Goal: Check status

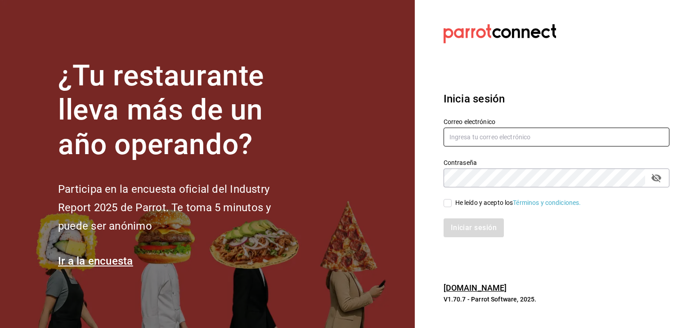
click at [508, 134] on input "text" at bounding box center [556, 137] width 226 height 19
type input "[PERSON_NAME][EMAIL_ADDRESS][PERSON_NAME][DOMAIN_NAME]"
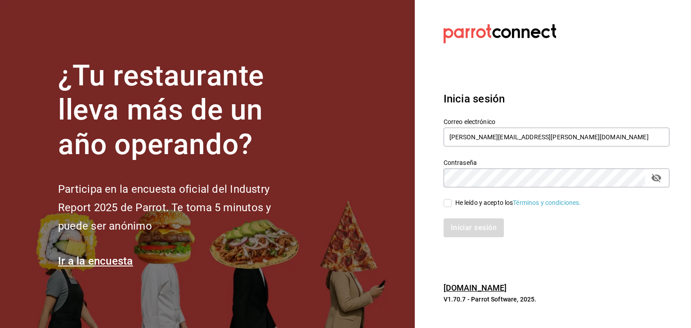
click at [450, 205] on input "He leído y acepto los Términos y condiciones." at bounding box center [447, 203] width 8 height 8
checkbox input "true"
click at [464, 234] on button "Iniciar sesión" at bounding box center [473, 228] width 61 height 19
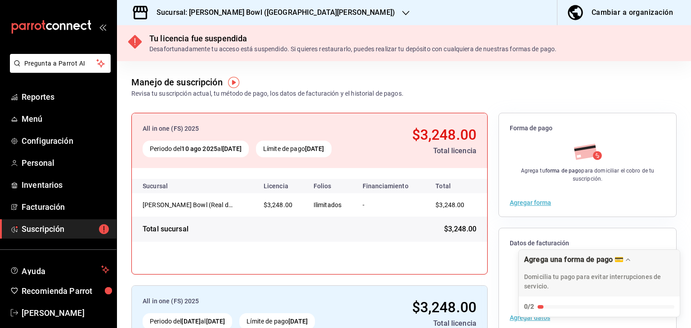
click at [288, 13] on h3 "Sucursal: [PERSON_NAME] Bowl ([GEOGRAPHIC_DATA][PERSON_NAME])" at bounding box center [272, 12] width 246 height 11
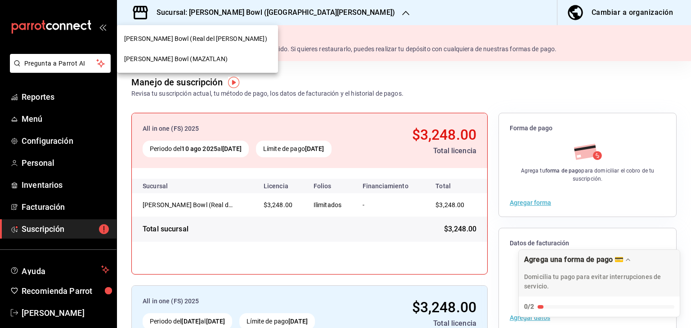
click at [194, 58] on span "[PERSON_NAME] Bowl (MAZATLAN)" at bounding box center [175, 58] width 103 height 9
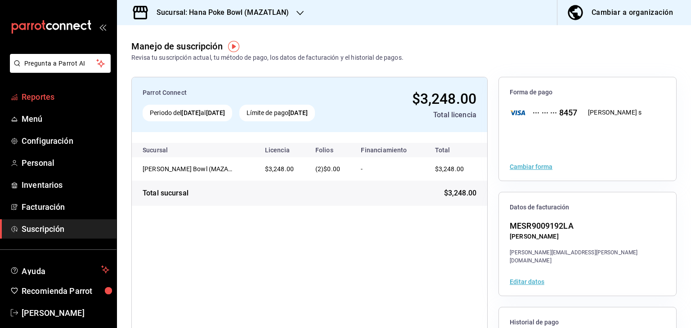
click at [50, 102] on span "Reportes" at bounding box center [66, 97] width 88 height 12
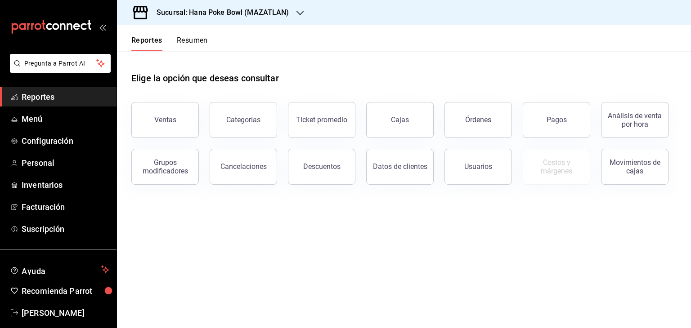
click at [191, 38] on button "Resumen" at bounding box center [192, 43] width 31 height 15
